Goal: Information Seeking & Learning: Understand process/instructions

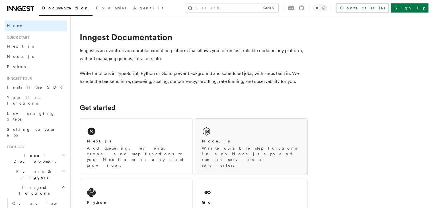
click at [231, 139] on div "Node.js" at bounding box center [251, 141] width 99 height 6
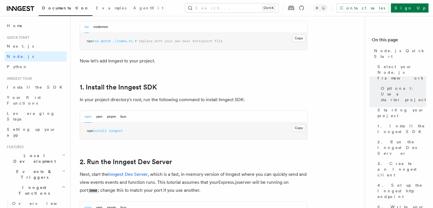
scroll to position [310, 0]
click at [302, 128] on button "Copy Copied" at bounding box center [298, 127] width 13 height 7
click at [199, 88] on h2 "1. Install the Inngest SDK" at bounding box center [194, 87] width 228 height 8
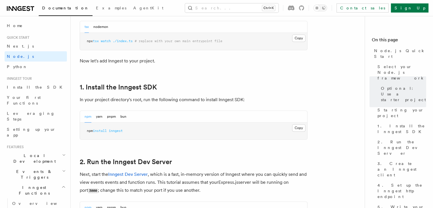
click at [199, 88] on h2 "1. Install the Inngest SDK" at bounding box center [194, 87] width 228 height 8
click at [200, 87] on h2 "1. Install the Inngest SDK" at bounding box center [194, 87] width 228 height 8
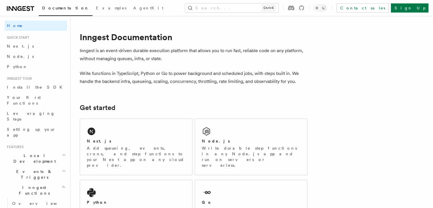
click at [249, 135] on div "Node.js Write durable step functions in any Node.js app and run on servers or s…" at bounding box center [251, 147] width 112 height 56
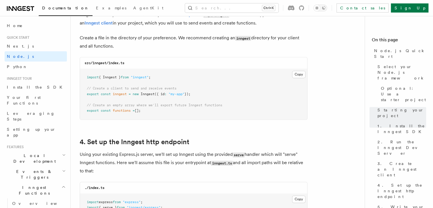
scroll to position [752, 0]
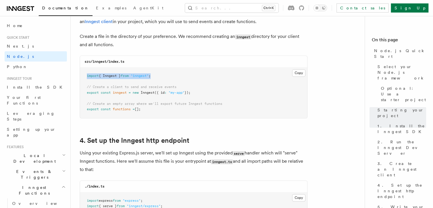
drag, startPoint x: 162, startPoint y: 75, endPoint x: 80, endPoint y: 77, distance: 82.1
click at [80, 77] on pre "import { Inngest } from "inngest" ; // Create a client to send and receive even…" at bounding box center [193, 93] width 227 height 50
copy span "import { Inngest } from "inngest" ;"
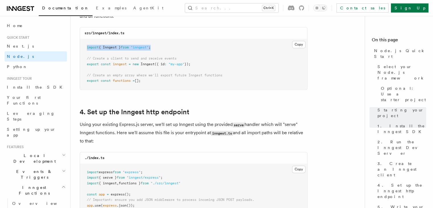
scroll to position [780, 0]
click at [298, 46] on button "Copy Copied" at bounding box center [298, 44] width 13 height 7
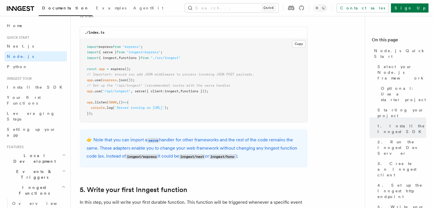
scroll to position [905, 0]
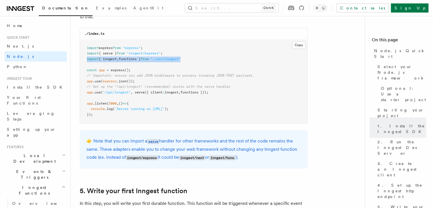
drag, startPoint x: 197, startPoint y: 60, endPoint x: 86, endPoint y: 60, distance: 111.4
click at [86, 60] on pre "import express from "express" ; import { serve } from "inngest/express" ; impor…" at bounding box center [193, 82] width 227 height 84
copy span "import { inngest , functions } from "./src/inngest""
click at [244, 103] on pre "import express from "express" ; import { serve } from "inngest/express" ; impor…" at bounding box center [193, 82] width 227 height 84
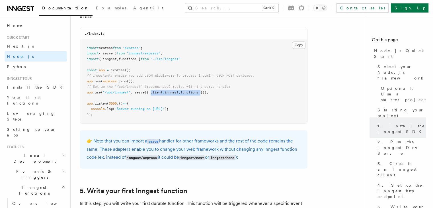
drag, startPoint x: 207, startPoint y: 92, endPoint x: 153, endPoint y: 91, distance: 53.9
click at [153, 91] on span "app .use ( "/api/inngest" , serve ({ client : inngest , functions }));" at bounding box center [148, 92] width 122 height 4
copy span "client : inngest , functions"
click at [229, 92] on pre "import express from "express" ; import { serve } from "inngest/express" ; impor…" at bounding box center [193, 82] width 227 height 84
drag, startPoint x: 212, startPoint y: 92, endPoint x: 135, endPoint y: 92, distance: 77.5
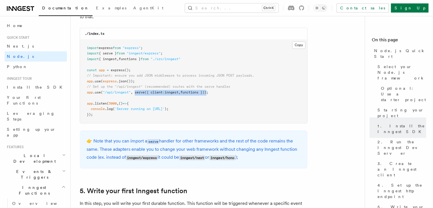
click at [135, 92] on span "app .use ( "/api/inngest" , serve ({ client : inngest , functions }));" at bounding box center [148, 92] width 122 height 4
copy span "serve ({ client : inngest , functions })"
